Goal: Transaction & Acquisition: Purchase product/service

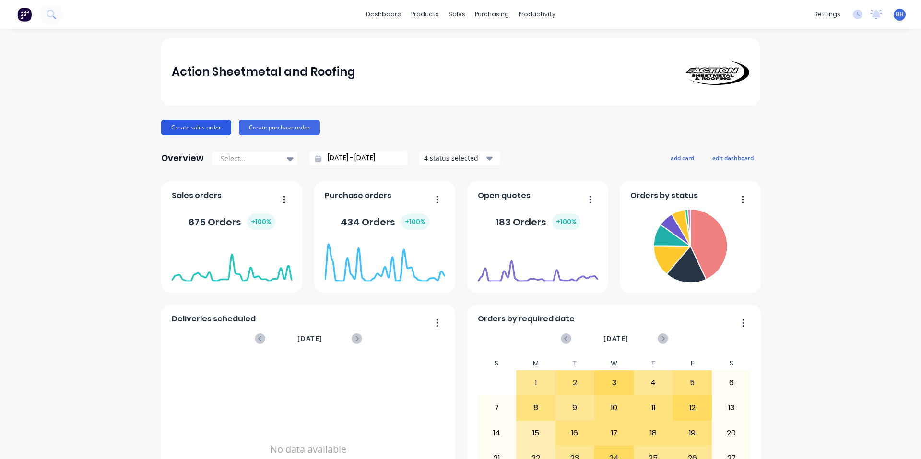
click at [199, 128] on button "Create sales order" at bounding box center [196, 127] width 70 height 15
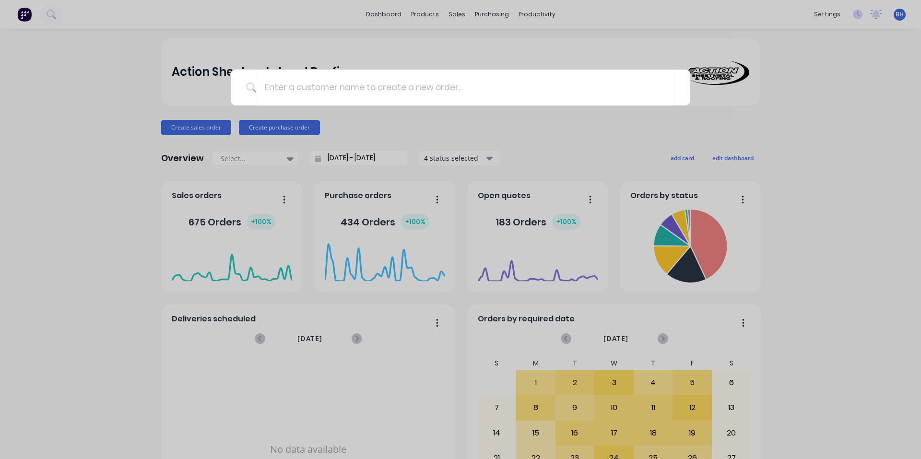
click at [438, 29] on div at bounding box center [460, 229] width 921 height 459
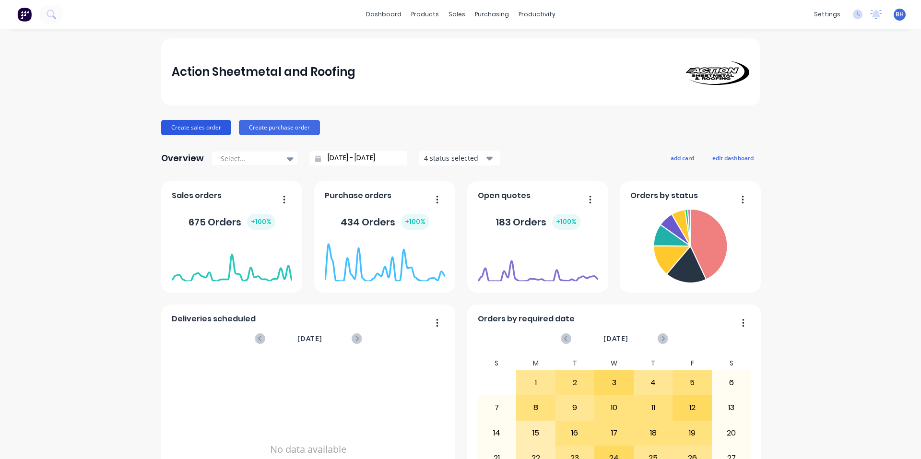
click at [209, 127] on button "Create sales order" at bounding box center [196, 127] width 70 height 15
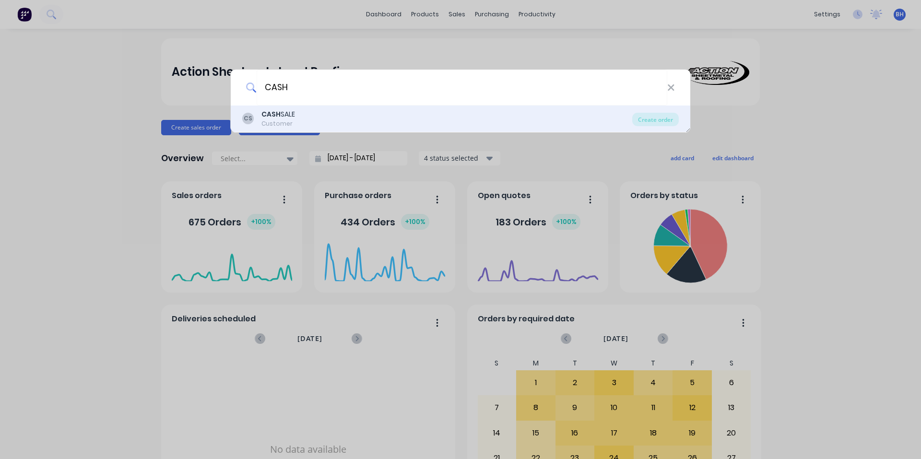
type input "CASH"
click at [313, 118] on div "CS CASH SALE Customer" at bounding box center [437, 118] width 390 height 19
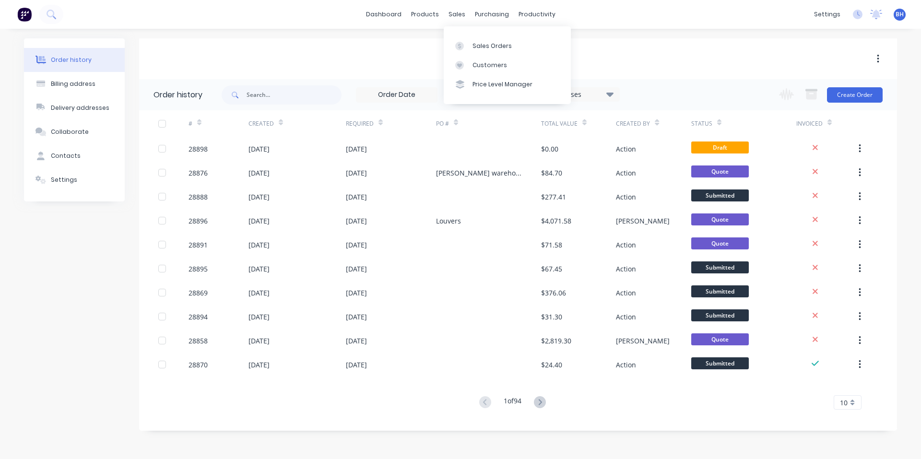
click at [413, 47] on div "CASH SALE" at bounding box center [518, 58] width 758 height 41
click at [474, 44] on div "Sales Orders" at bounding box center [491, 46] width 39 height 9
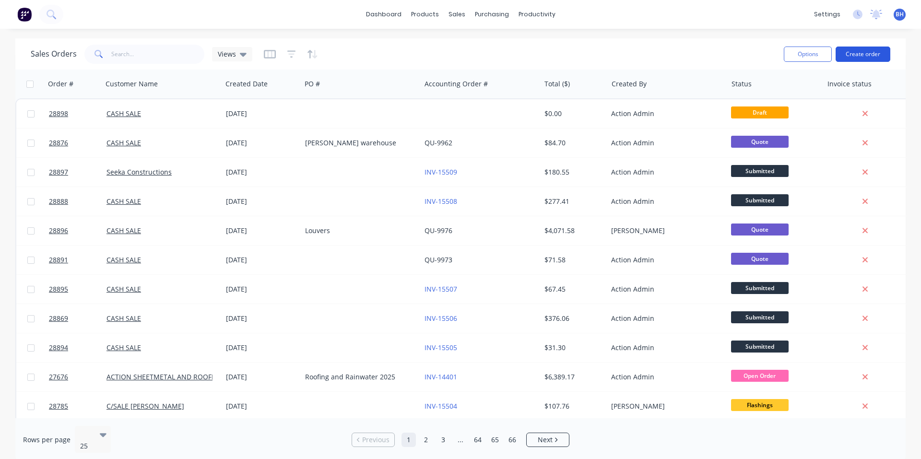
click at [851, 50] on button "Create order" at bounding box center [862, 54] width 55 height 15
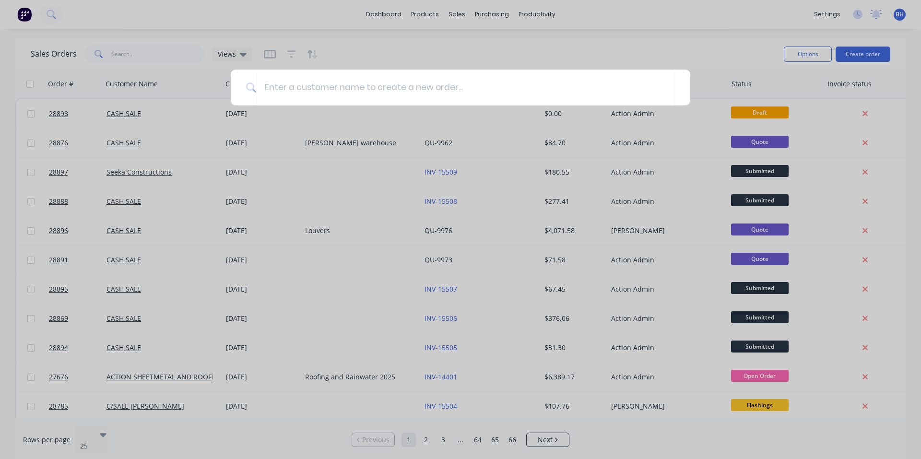
click at [372, 46] on div at bounding box center [460, 229] width 921 height 459
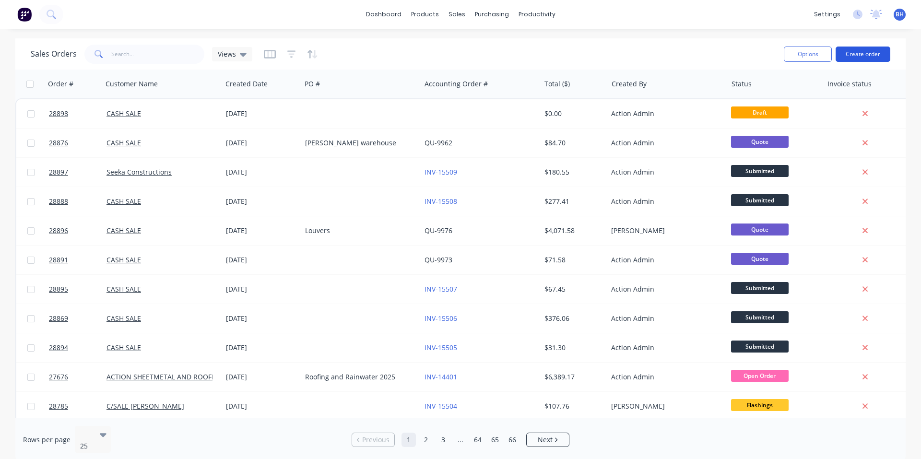
click at [881, 52] on button "Create order" at bounding box center [862, 54] width 55 height 15
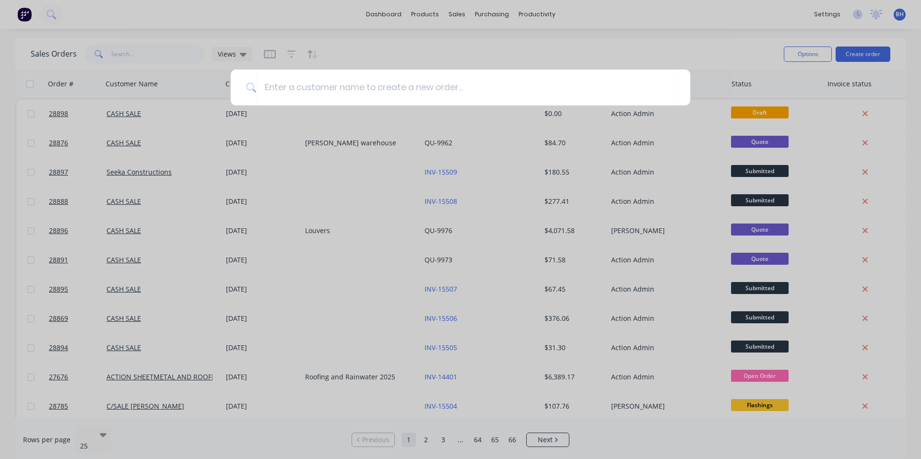
click at [332, 61] on div at bounding box center [460, 229] width 921 height 459
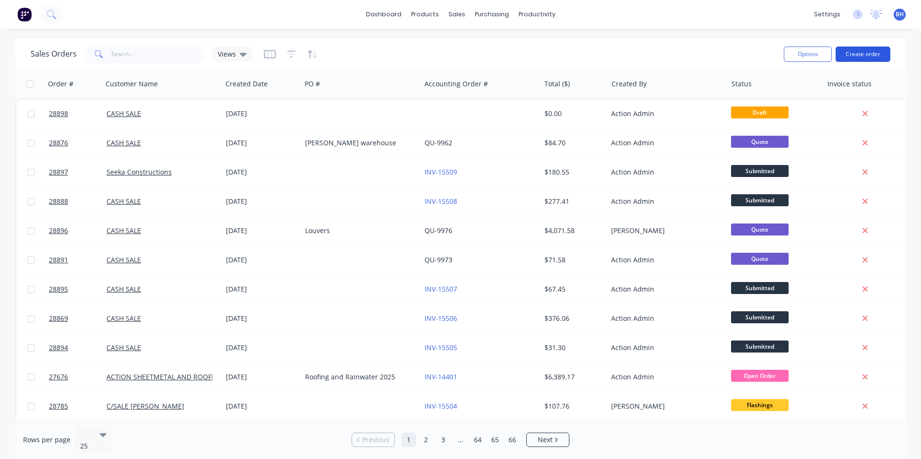
click at [855, 55] on button "Create order" at bounding box center [862, 54] width 55 height 15
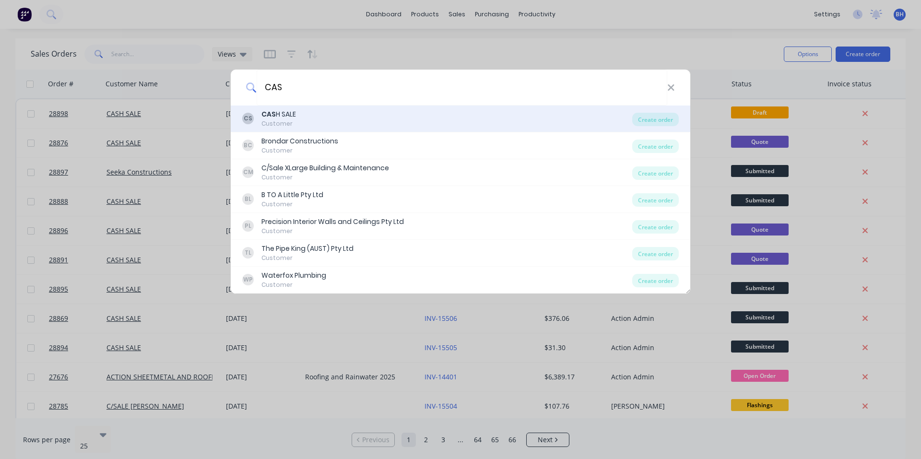
type input "CAS"
click at [343, 120] on div "CS CAS H SALE Customer" at bounding box center [437, 118] width 390 height 19
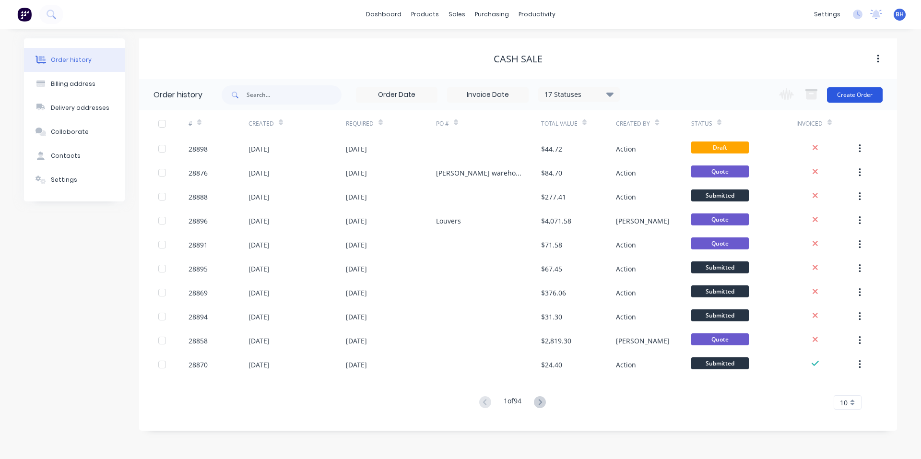
click at [873, 95] on button "Create Order" at bounding box center [855, 94] width 56 height 15
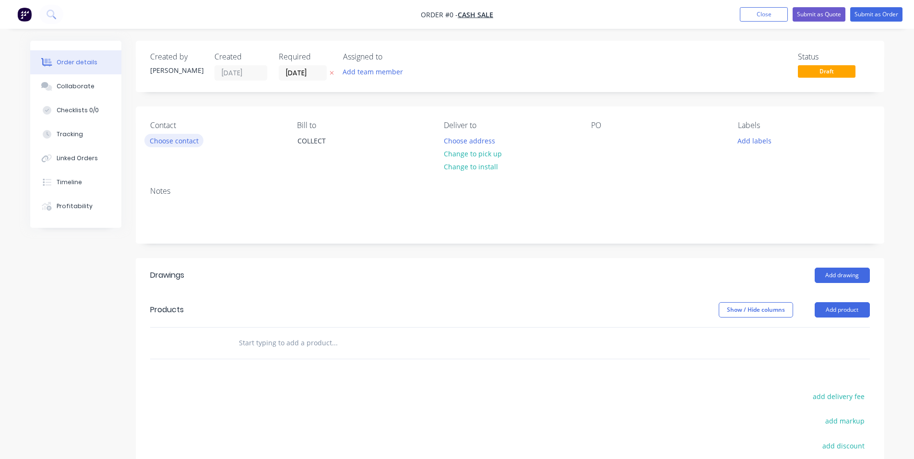
click at [187, 141] on button "Choose contact" at bounding box center [173, 140] width 59 height 13
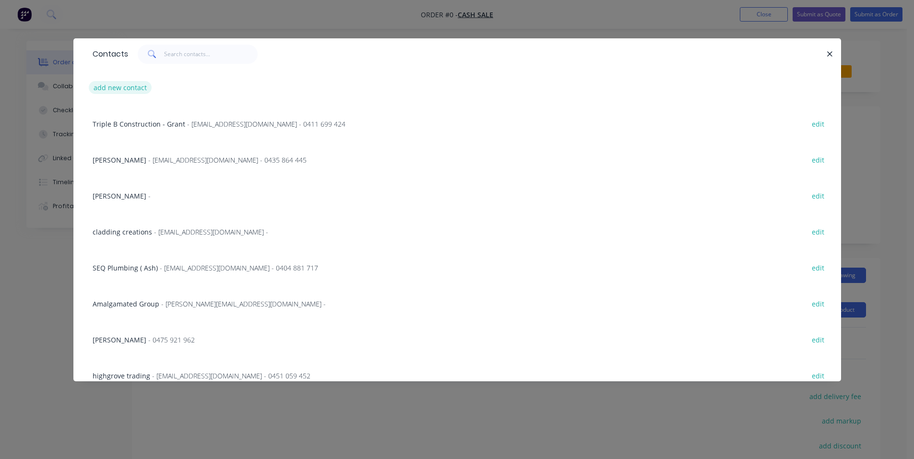
click at [118, 91] on button "add new contact" at bounding box center [120, 87] width 63 height 13
select select "AU"
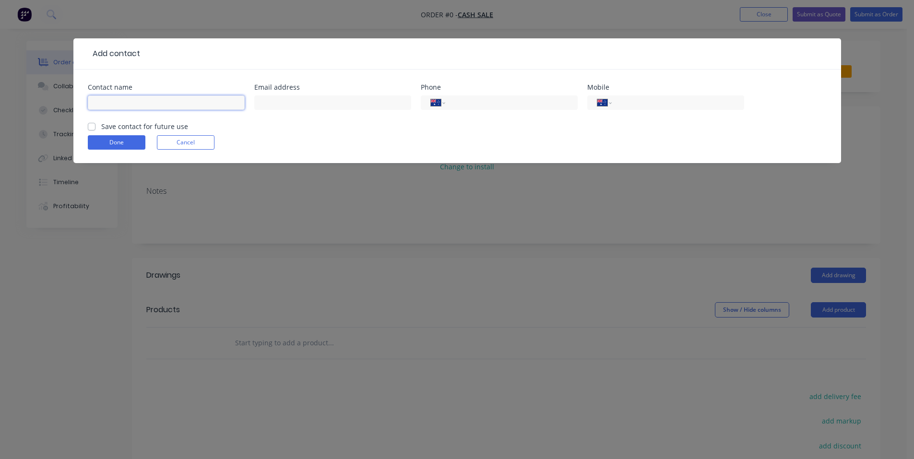
click at [165, 103] on input "text" at bounding box center [166, 102] width 157 height 14
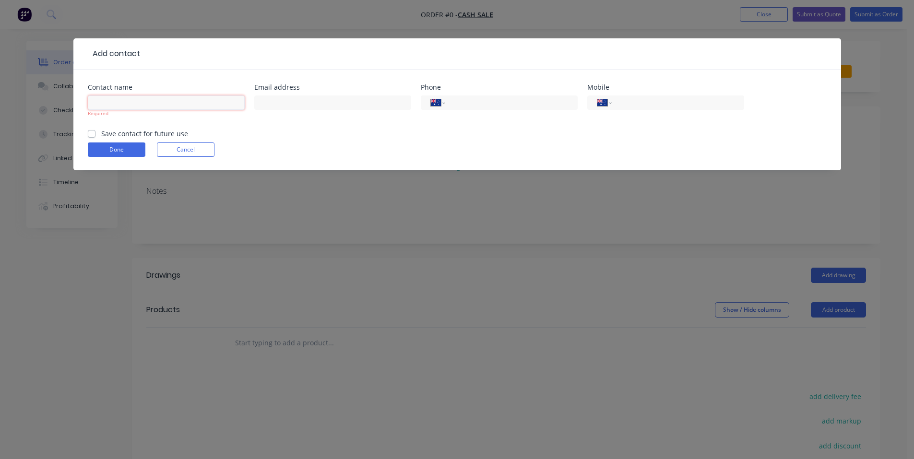
click at [143, 106] on input "text" at bounding box center [166, 102] width 157 height 14
click at [133, 101] on input "text" at bounding box center [166, 102] width 157 height 14
paste input "s"
click at [130, 101] on input "text" at bounding box center [166, 102] width 157 height 14
click at [131, 101] on input "text" at bounding box center [166, 102] width 157 height 14
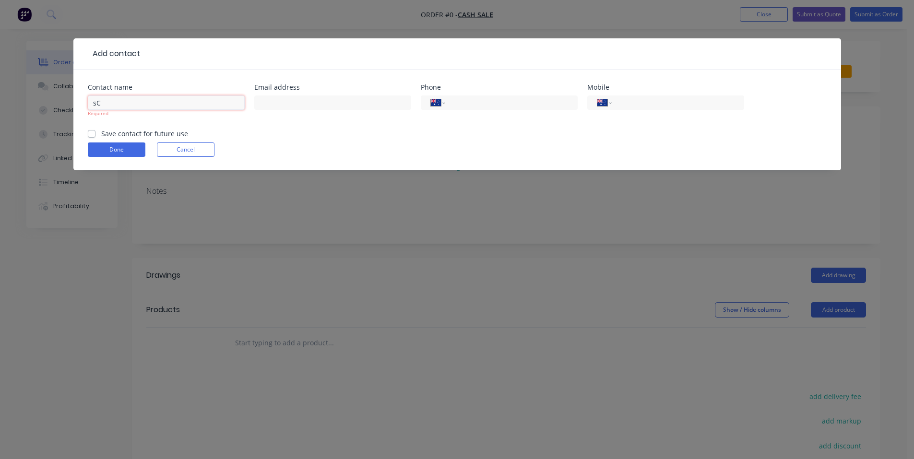
type input "s"
drag, startPoint x: 119, startPoint y: 107, endPoint x: 142, endPoint y: 110, distance: 23.2
click at [123, 108] on input "[PERSON_NAME]" at bounding box center [166, 102] width 157 height 14
type input "[PERSON_NAME]"
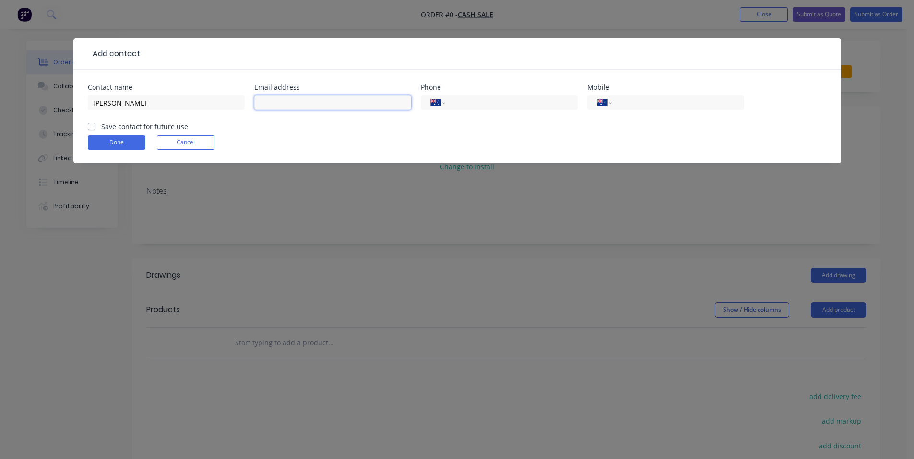
click at [262, 105] on input "text" at bounding box center [332, 102] width 157 height 14
click at [281, 105] on input "text" at bounding box center [332, 102] width 157 height 14
paste input "[PERSON_NAME][EMAIL_ADDRESS][DOMAIN_NAME]"
type input "[PERSON_NAME][EMAIL_ADDRESS][DOMAIN_NAME]"
drag, startPoint x: 632, startPoint y: 101, endPoint x: 626, endPoint y: 103, distance: 5.8
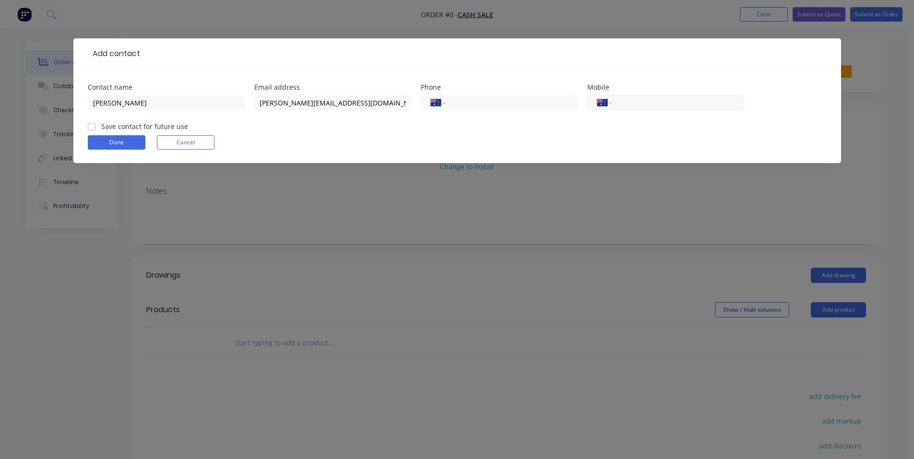
click at [631, 101] on input "tel" at bounding box center [675, 102] width 115 height 11
click at [646, 102] on input "tel" at bounding box center [675, 102] width 115 height 11
click at [664, 104] on input "tel" at bounding box center [675, 102] width 115 height 11
paste input "0448 313 444"
drag, startPoint x: 683, startPoint y: 102, endPoint x: 637, endPoint y: 135, distance: 56.0
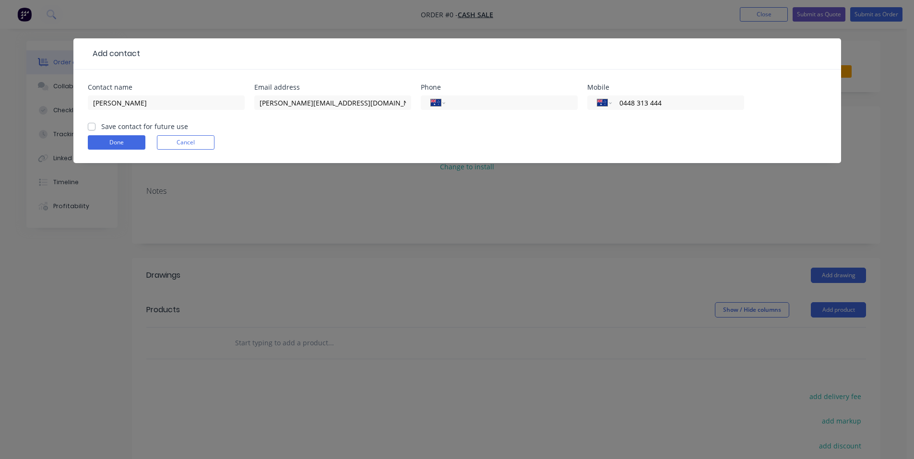
click at [682, 102] on input "0448 313 444" at bounding box center [675, 102] width 115 height 11
click at [639, 107] on input "0448 313 444" at bounding box center [675, 102] width 115 height 11
click at [637, 107] on input "0448 313 444" at bounding box center [675, 102] width 115 height 11
type input "0443 134 44"
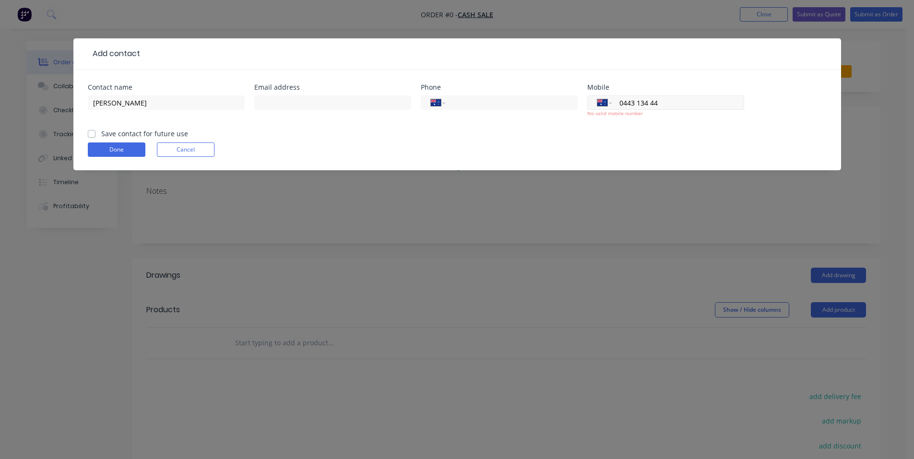
click at [676, 106] on input "0443 134 44" at bounding box center [675, 102] width 115 height 11
click at [640, 106] on input "0443 134 44" at bounding box center [675, 102] width 115 height 11
type input "0441 344 4"
type input "sC"
click at [622, 104] on input "0441 344 4" at bounding box center [675, 102] width 115 height 11
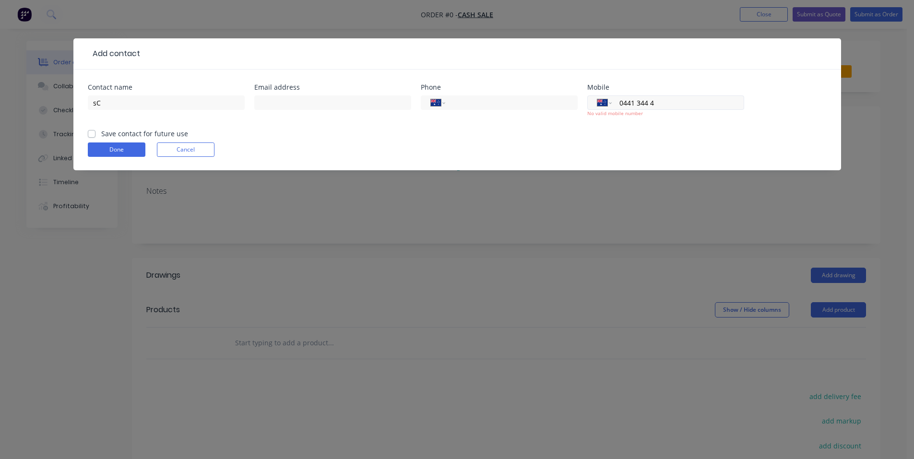
type input "0"
paste input "0448 313 444"
type input "0448 313 444"
click at [156, 108] on input "sC" at bounding box center [166, 102] width 157 height 14
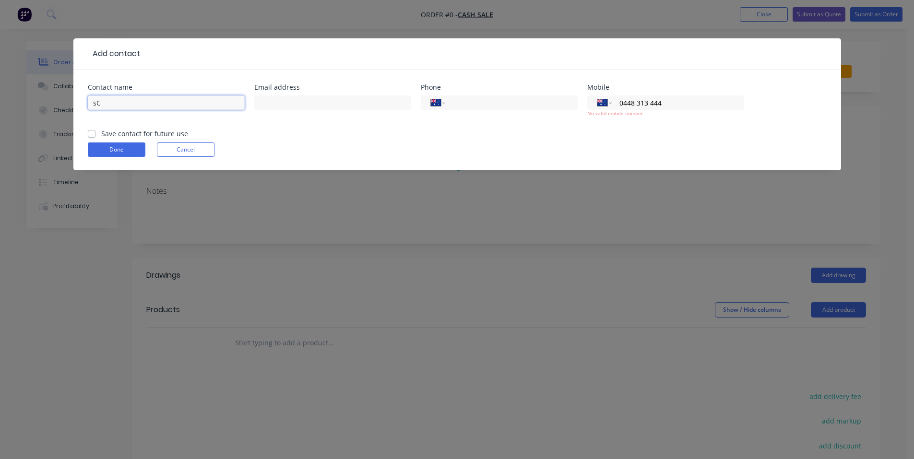
drag, startPoint x: 99, startPoint y: 106, endPoint x: 81, endPoint y: 105, distance: 18.3
click at [81, 105] on div "Contact name sC Email address Phone International [GEOGRAPHIC_DATA] [GEOGRAPHIC…" at bounding box center [456, 120] width 767 height 101
type input "[PERSON_NAME]"
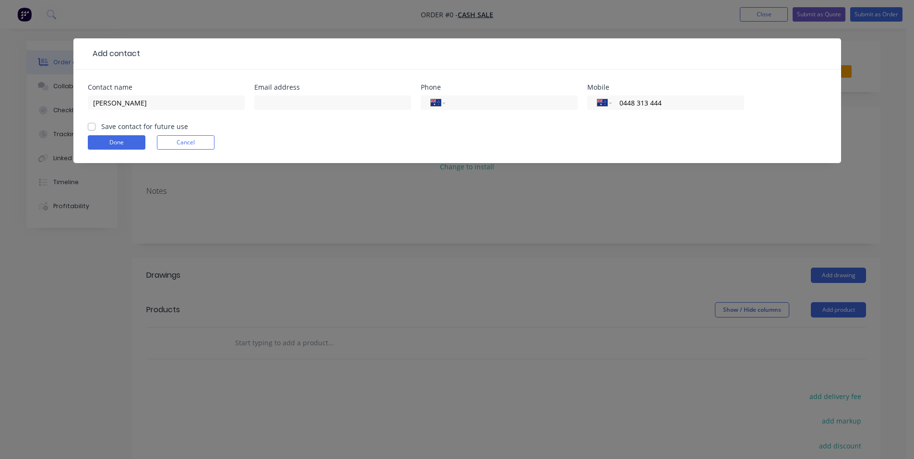
click at [96, 124] on div "Save contact for future use" at bounding box center [138, 126] width 100 height 10
click at [101, 126] on label "Save contact for future use" at bounding box center [144, 126] width 87 height 10
click at [92, 126] on input "Save contact for future use" at bounding box center [92, 125] width 8 height 9
checkbox input "true"
click at [130, 142] on button "Done" at bounding box center [117, 142] width 58 height 14
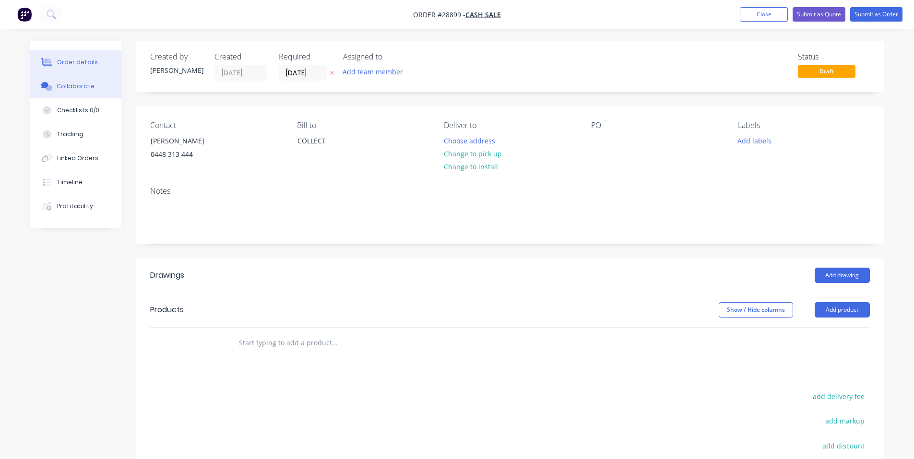
click at [58, 92] on button "Collaborate" at bounding box center [75, 86] width 91 height 24
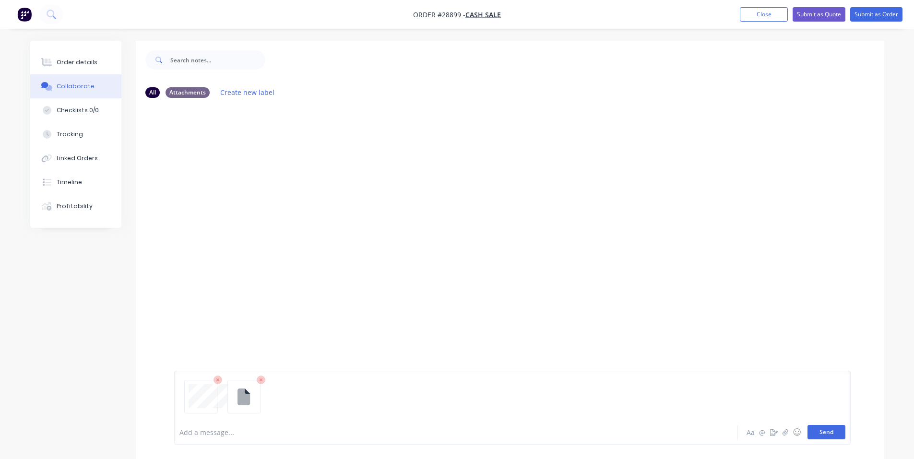
click at [824, 430] on button "Send" at bounding box center [826, 432] width 38 height 14
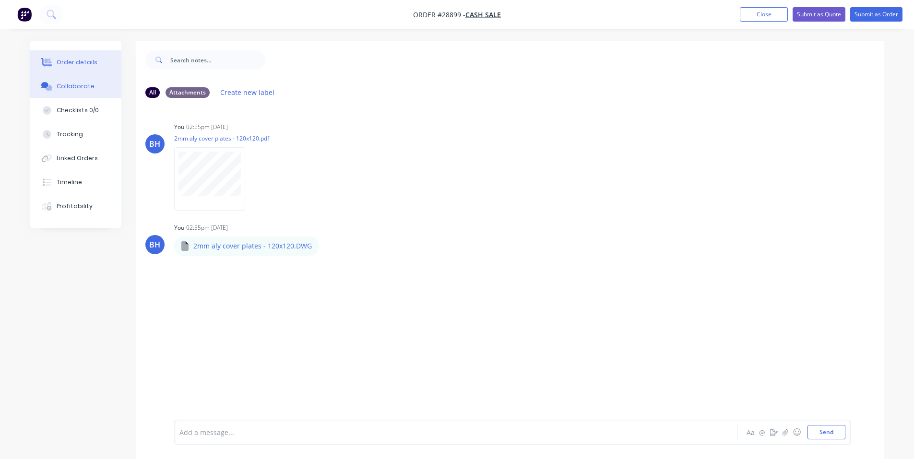
click at [80, 63] on div "Order details" at bounding box center [77, 62] width 41 height 9
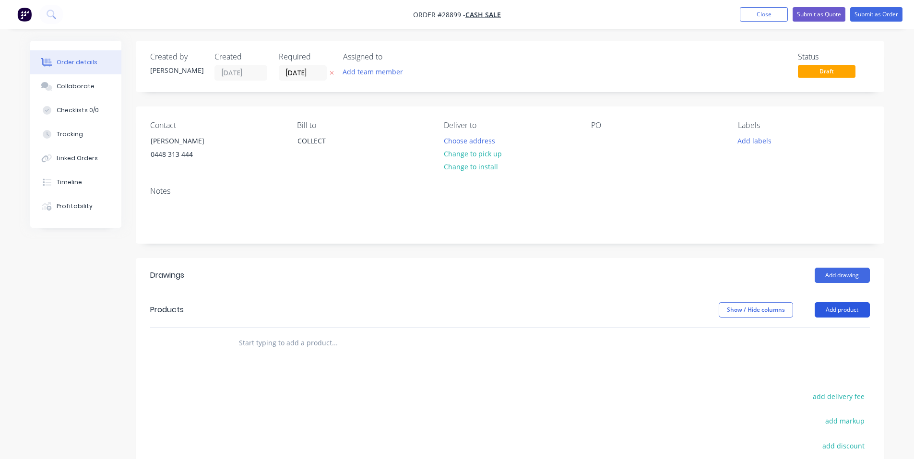
click at [843, 313] on button "Add product" at bounding box center [841, 309] width 55 height 15
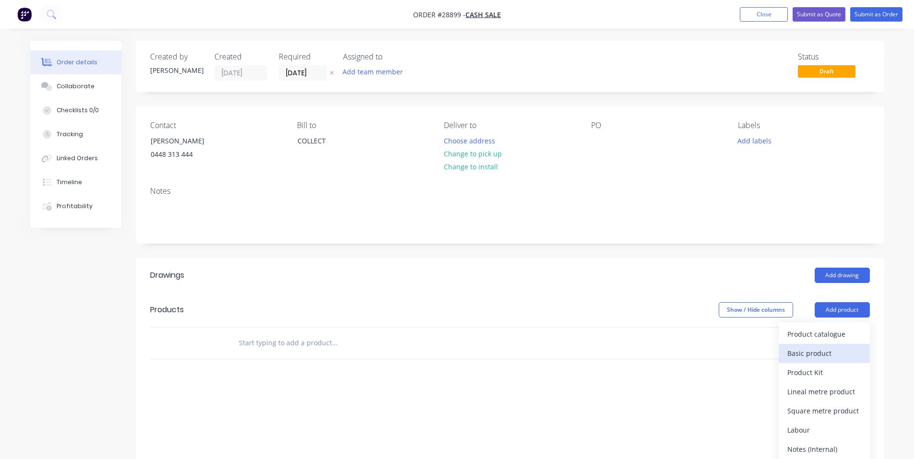
click at [806, 349] on div "Basic product" at bounding box center [824, 353] width 74 height 14
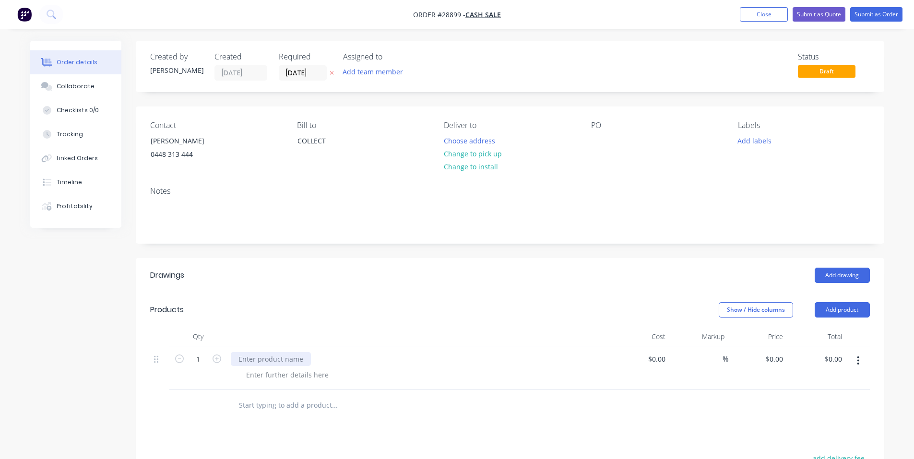
click at [286, 361] on div at bounding box center [271, 359] width 80 height 14
click at [285, 375] on div at bounding box center [287, 375] width 98 height 14
click at [269, 378] on div at bounding box center [287, 375] width 98 height 14
click at [482, 154] on button "Change to pick up" at bounding box center [472, 153] width 68 height 13
click at [603, 142] on div at bounding box center [598, 141] width 15 height 14
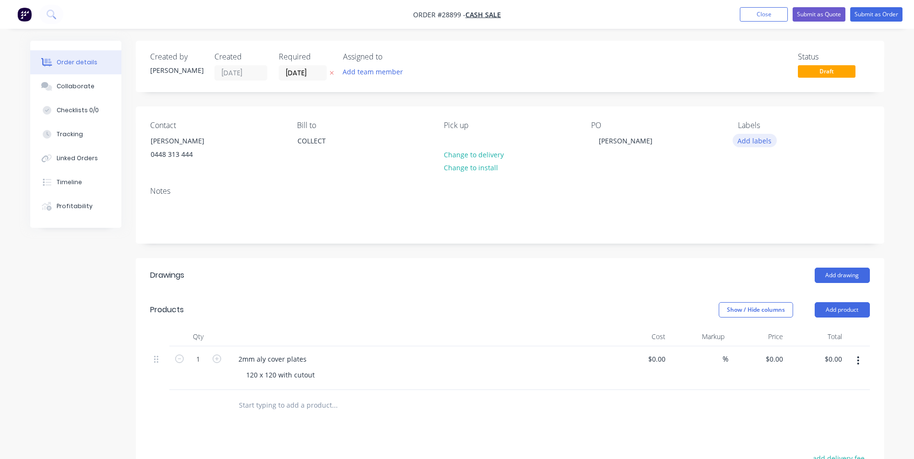
drag, startPoint x: 751, startPoint y: 137, endPoint x: 741, endPoint y: 141, distance: 11.0
click at [751, 137] on button "Add labels" at bounding box center [754, 140] width 44 height 13
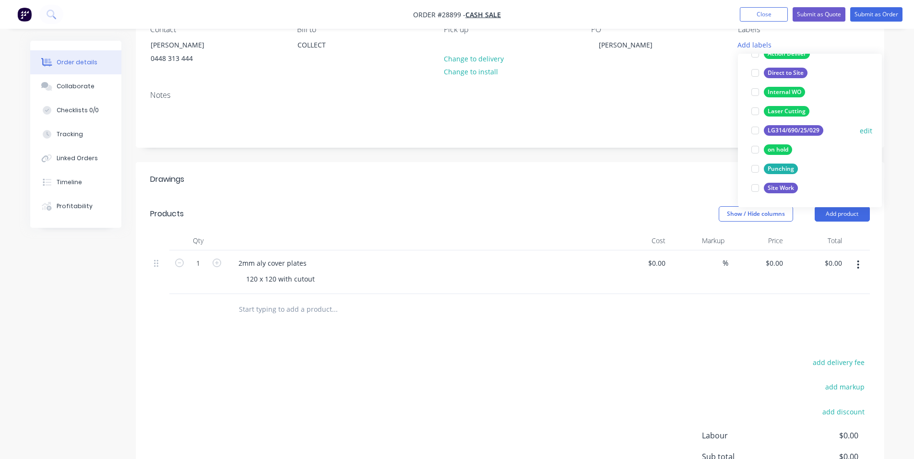
scroll to position [48, 0]
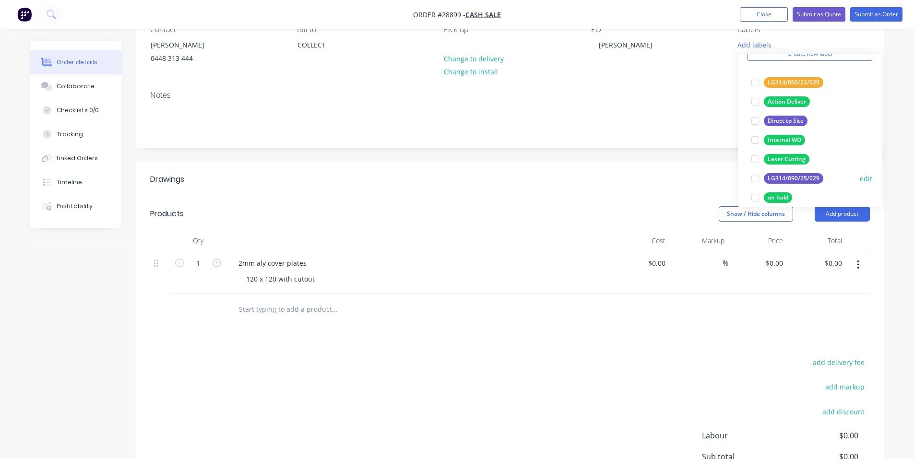
drag, startPoint x: 756, startPoint y: 157, endPoint x: 775, endPoint y: 164, distance: 20.2
click at [756, 157] on div at bounding box center [754, 159] width 19 height 19
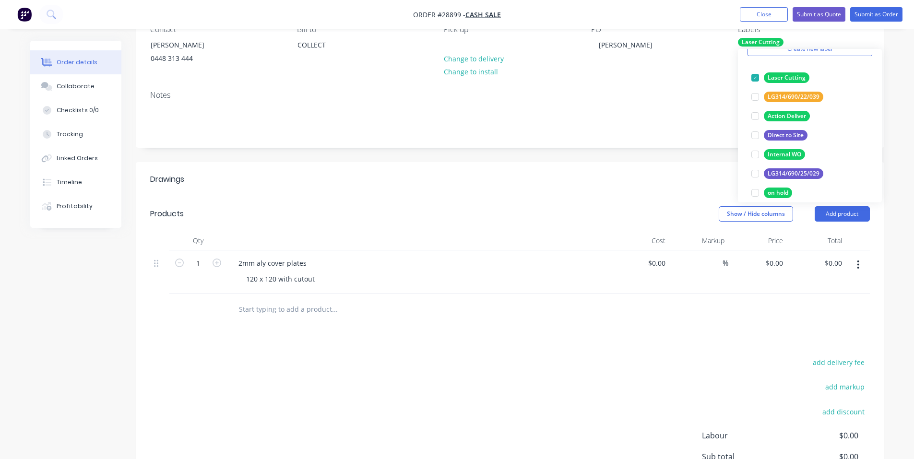
click at [710, 328] on div "Drawings Add drawing Products Show / Hide columns Add product Qty Cost Markup P…" at bounding box center [510, 358] width 748 height 393
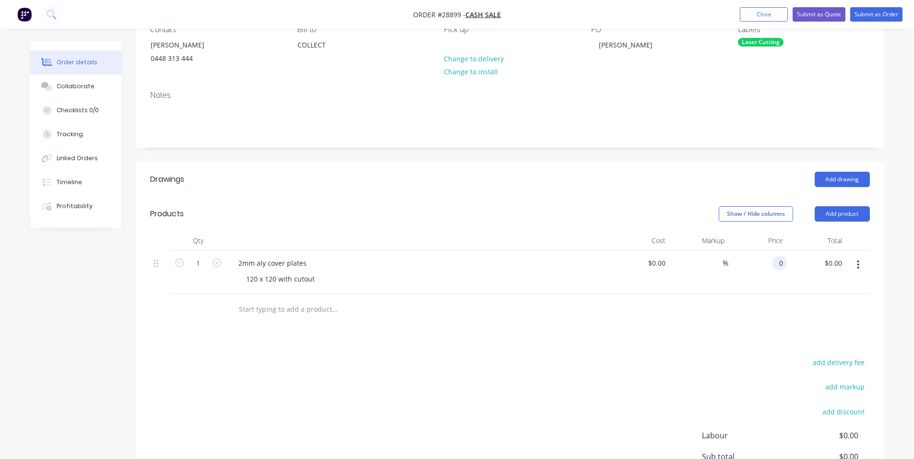
click at [782, 262] on input "0" at bounding box center [780, 263] width 11 height 14
click at [783, 264] on input "0" at bounding box center [780, 263] width 11 height 14
type input "$138.60"
click at [738, 164] on header "Drawings Add drawing" at bounding box center [510, 179] width 748 height 35
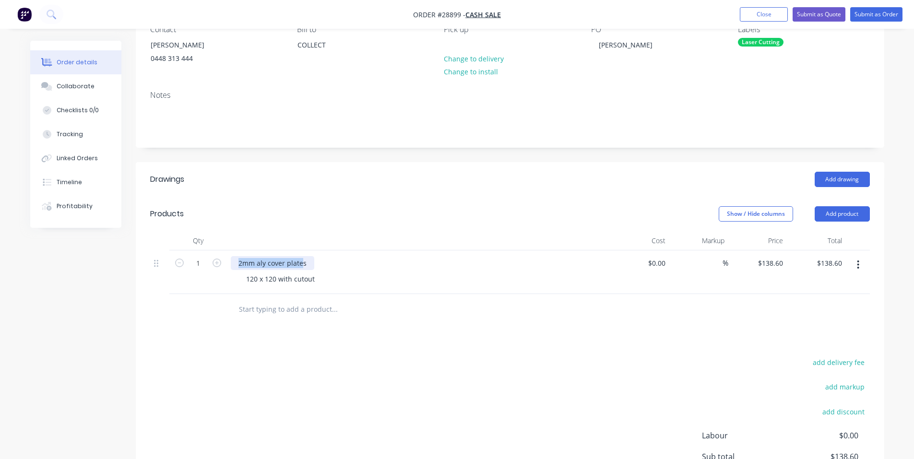
drag, startPoint x: 239, startPoint y: 264, endPoint x: 301, endPoint y: 263, distance: 62.3
click at [301, 263] on div "2mm aly cover plates" at bounding box center [272, 263] width 83 height 14
click at [335, 245] on div at bounding box center [419, 240] width 384 height 19
drag, startPoint x: 239, startPoint y: 268, endPoint x: 249, endPoint y: 268, distance: 10.1
click at [240, 268] on div "2mm aly cover plates" at bounding box center [272, 263] width 83 height 14
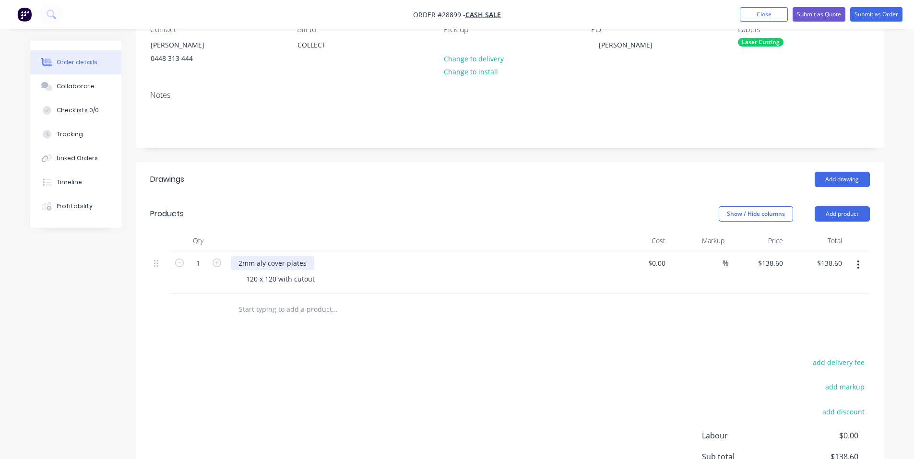
click at [305, 264] on div "2mm aly cover plates" at bounding box center [272, 263] width 83 height 14
drag, startPoint x: 240, startPoint y: 264, endPoint x: 261, endPoint y: 266, distance: 21.1
click at [245, 264] on div "2mm aly cover plates" at bounding box center [272, 263] width 83 height 14
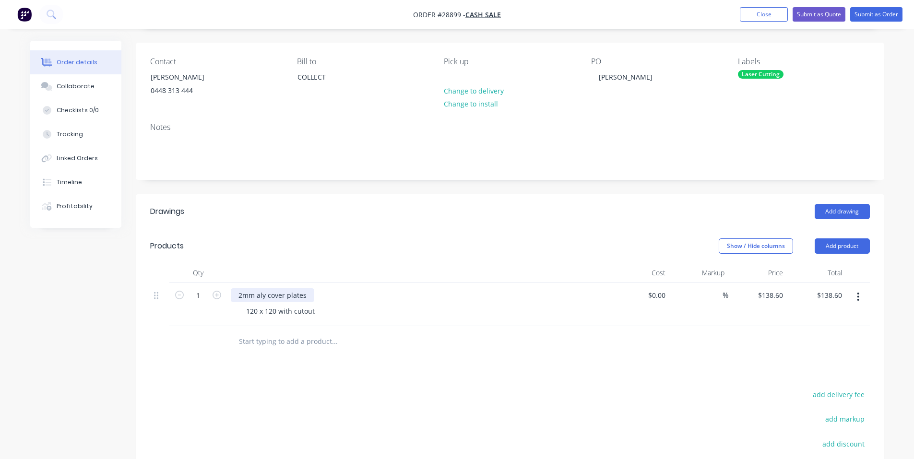
scroll to position [63, 0]
click at [321, 313] on div "120 x 120 with cutout" at bounding box center [422, 312] width 368 height 14
click at [305, 298] on div "2mm aly cover plates" at bounding box center [272, 296] width 83 height 14
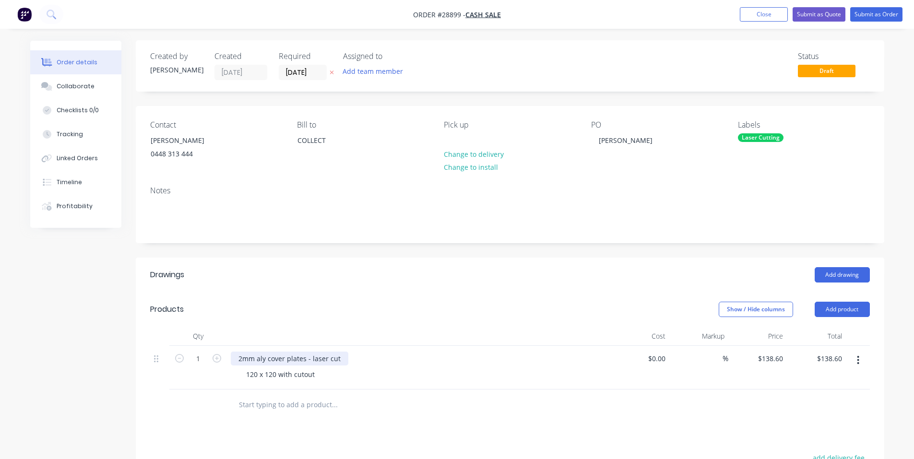
scroll to position [0, 0]
click at [819, 15] on button "Submit as Quote" at bounding box center [818, 14] width 53 height 14
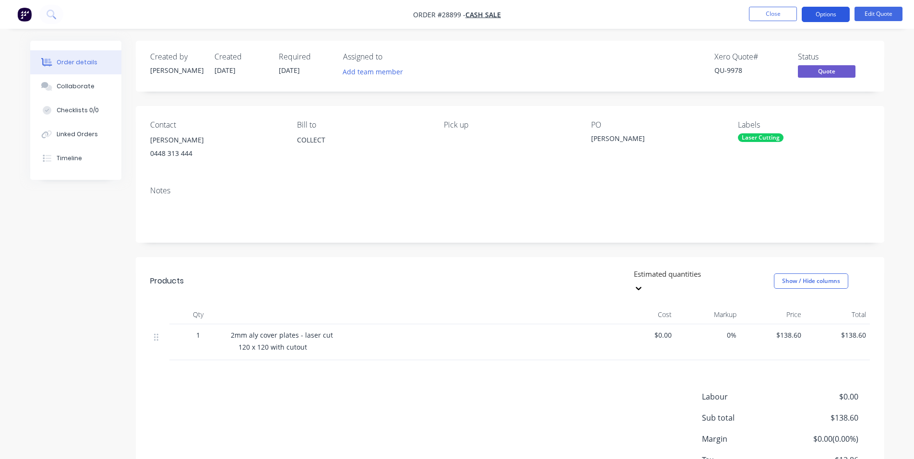
click at [839, 13] on button "Options" at bounding box center [825, 14] width 48 height 15
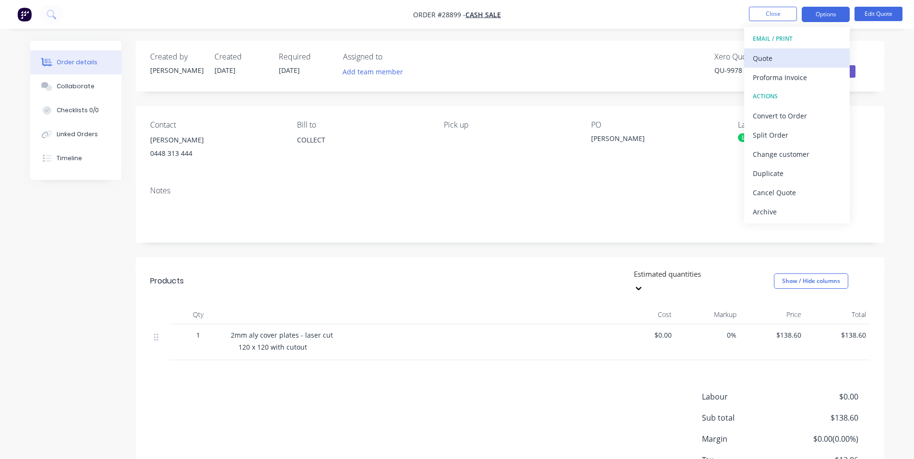
click at [784, 54] on div "Quote" at bounding box center [796, 58] width 88 height 14
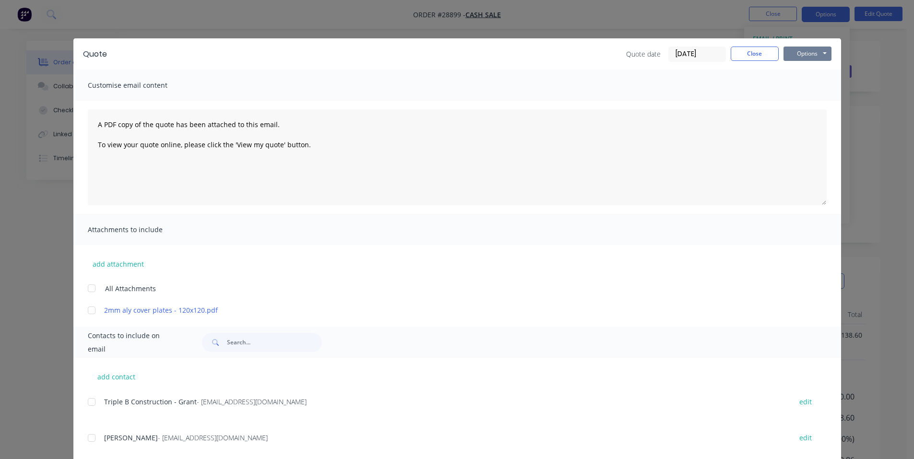
click at [809, 54] on button "Options" at bounding box center [807, 54] width 48 height 14
click at [815, 82] on button "Print" at bounding box center [813, 87] width 61 height 16
